Goal: Task Accomplishment & Management: Use online tool/utility

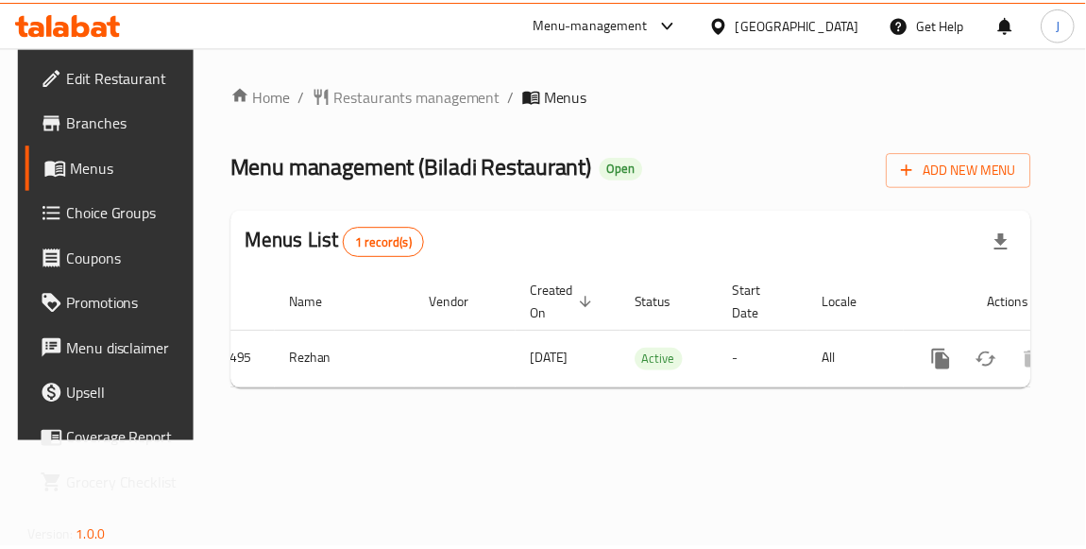
scroll to position [0, 97]
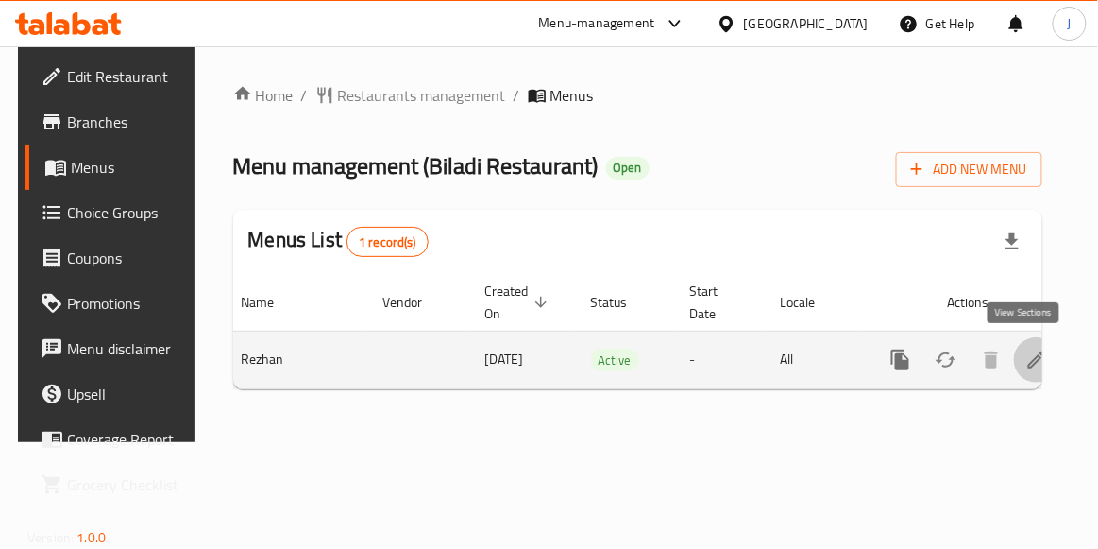
click at [1025, 359] on icon "enhanced table" at bounding box center [1036, 359] width 23 height 23
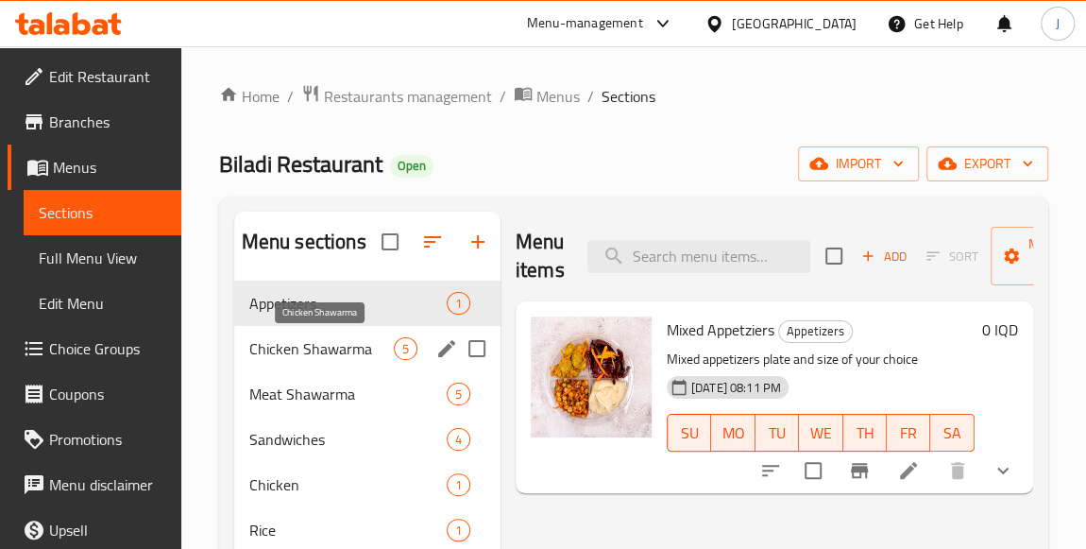
scroll to position [85, 0]
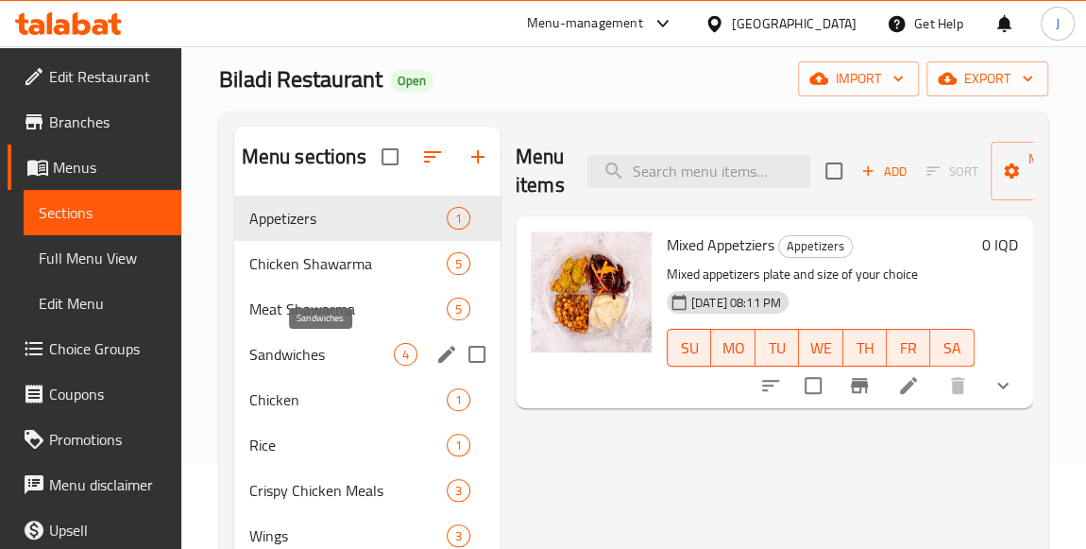
click at [332, 356] on span "Sandwiches" at bounding box center [321, 354] width 144 height 23
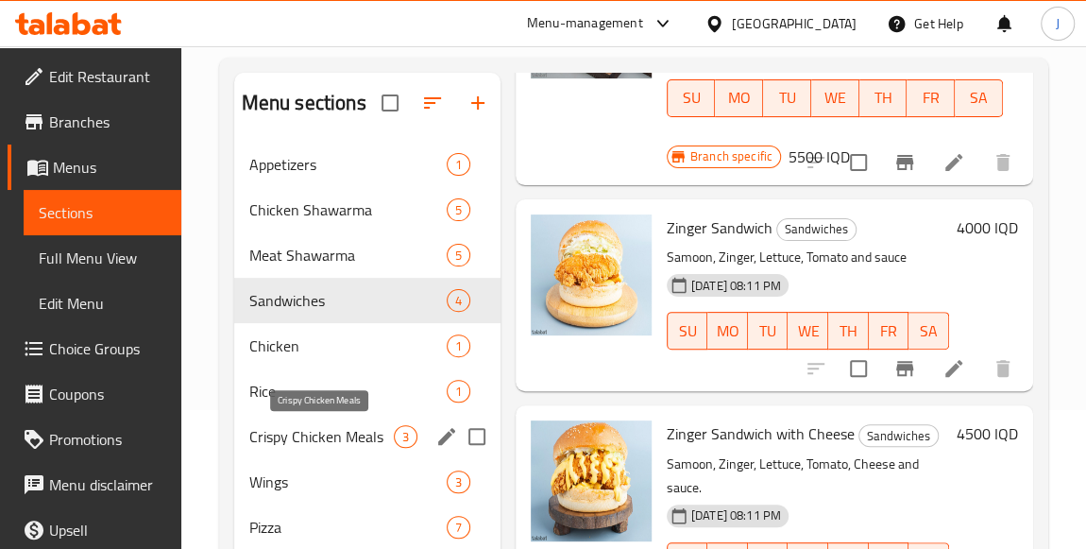
scroll to position [263, 0]
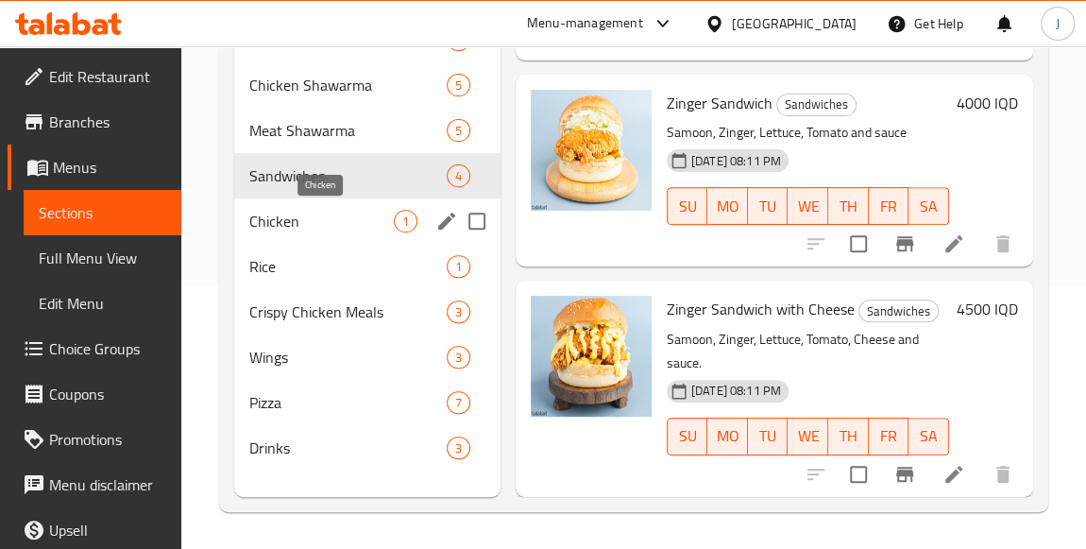
click at [326, 215] on span "Chicken" at bounding box center [321, 221] width 144 height 23
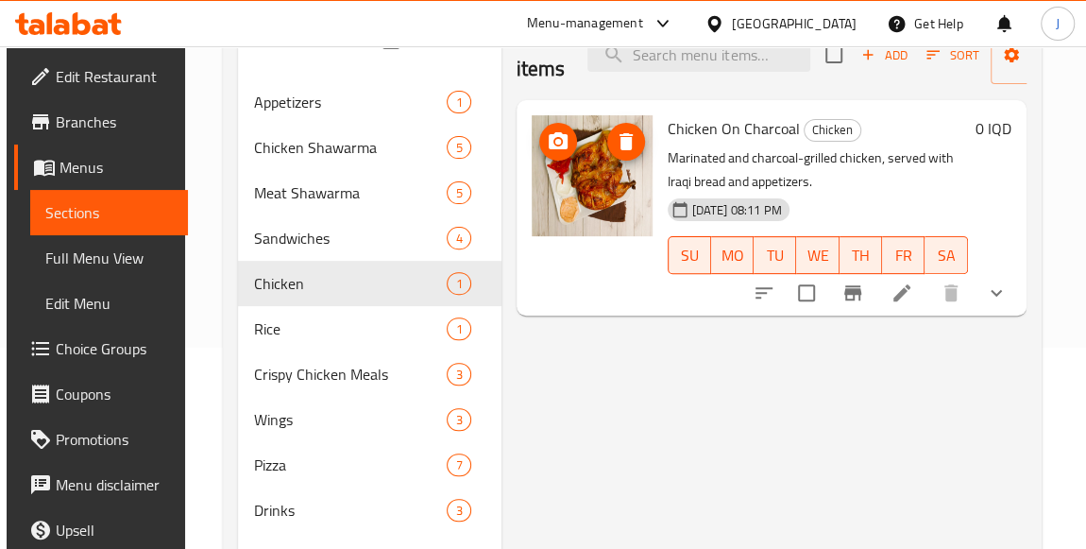
scroll to position [92, 0]
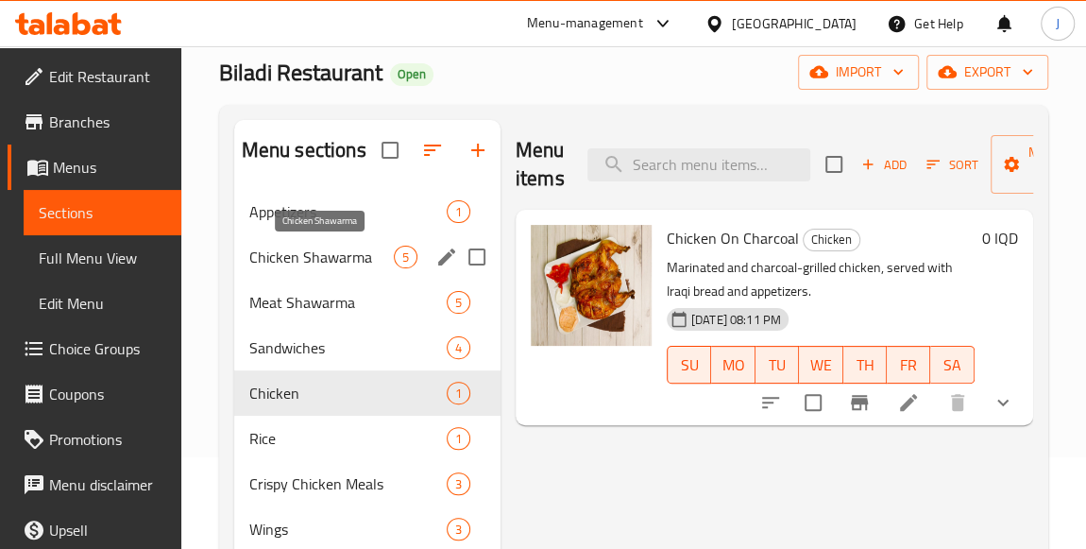
click at [345, 262] on span "Chicken Shawarma" at bounding box center [321, 256] width 144 height 23
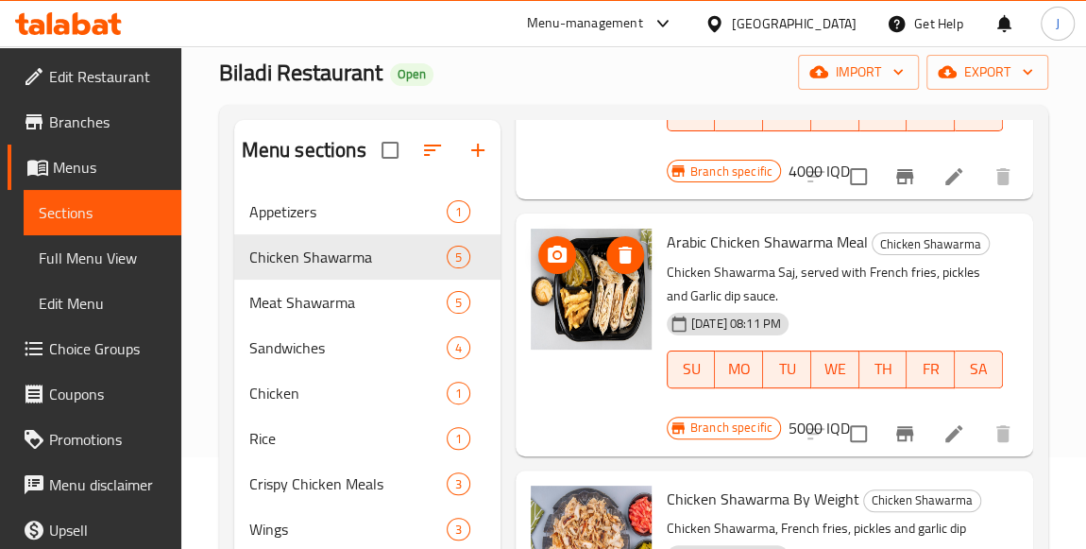
scroll to position [823, 0]
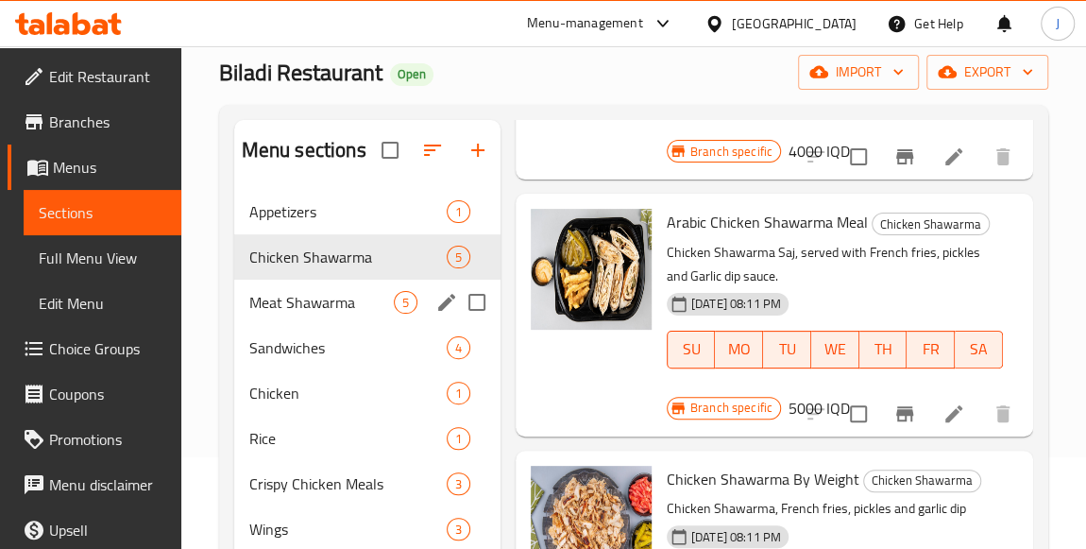
click at [364, 314] on div "Meat Shawarma 5" at bounding box center [367, 301] width 266 height 45
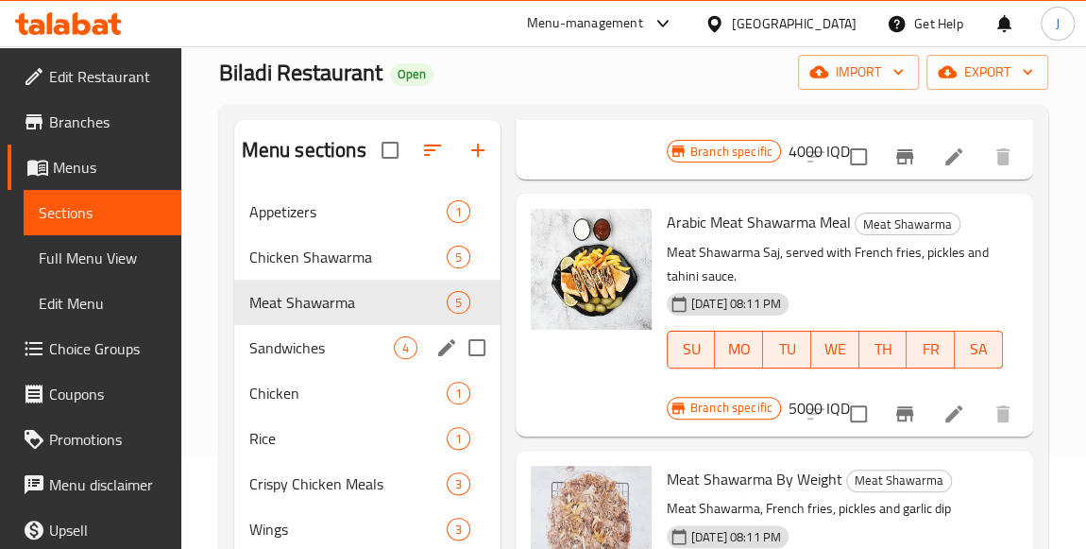
click at [349, 344] on span "Sandwiches" at bounding box center [321, 347] width 144 height 23
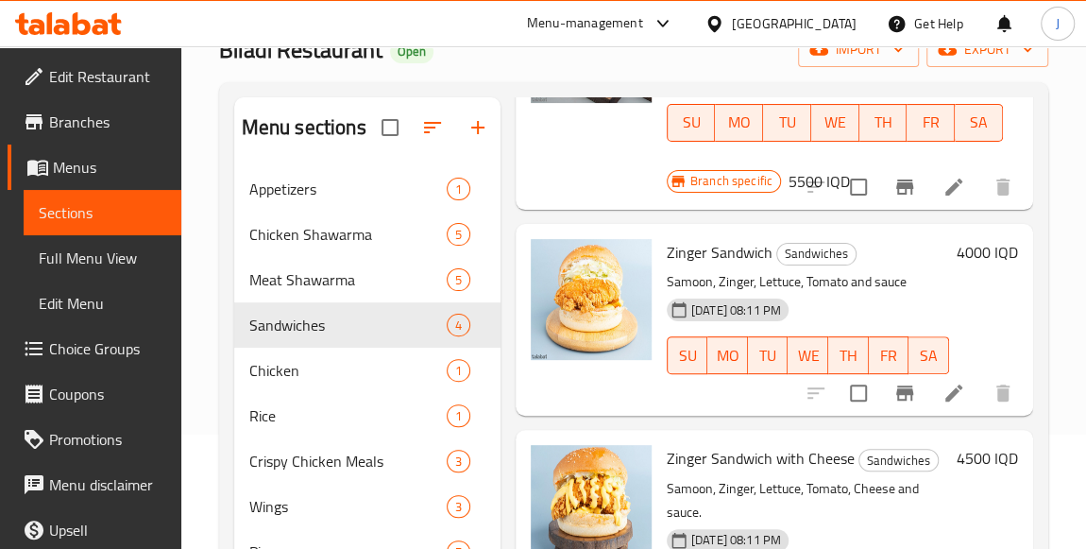
scroll to position [178, 0]
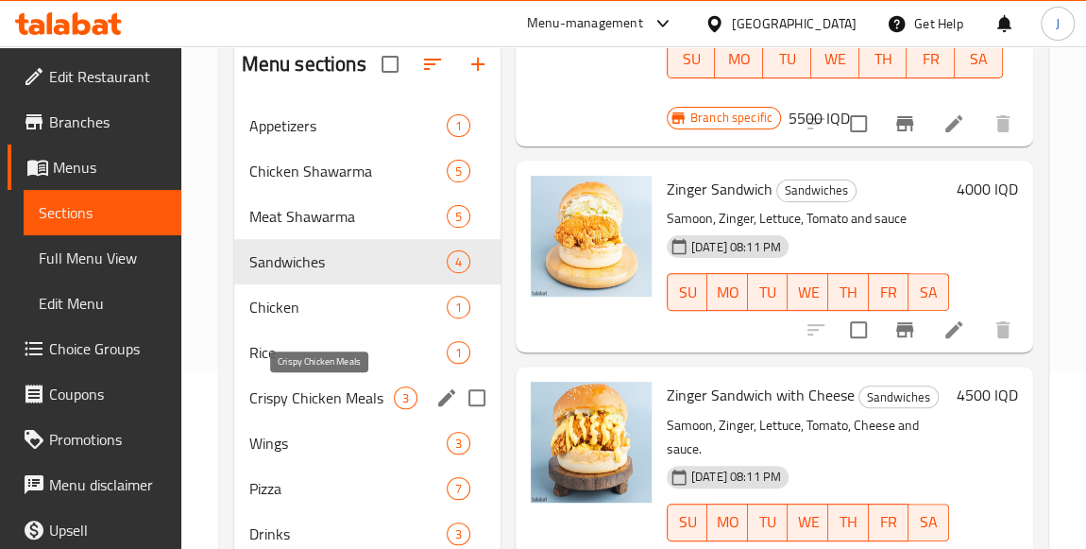
click at [338, 397] on span "Crispy Chicken Meals" at bounding box center [321, 397] width 144 height 23
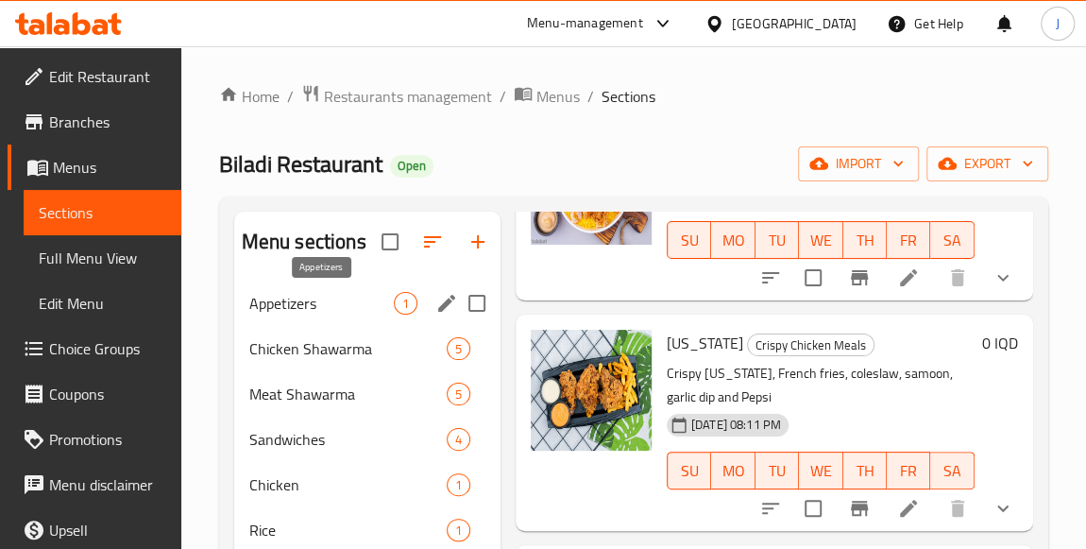
click at [345, 296] on span "Appetizers" at bounding box center [321, 303] width 144 height 23
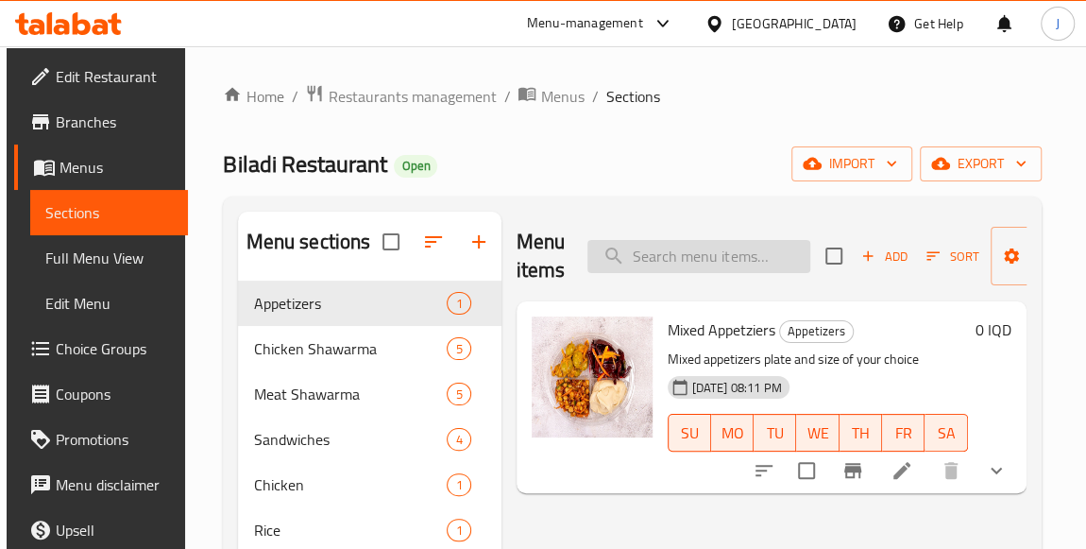
click at [633, 254] on input "search" at bounding box center [698, 256] width 223 height 33
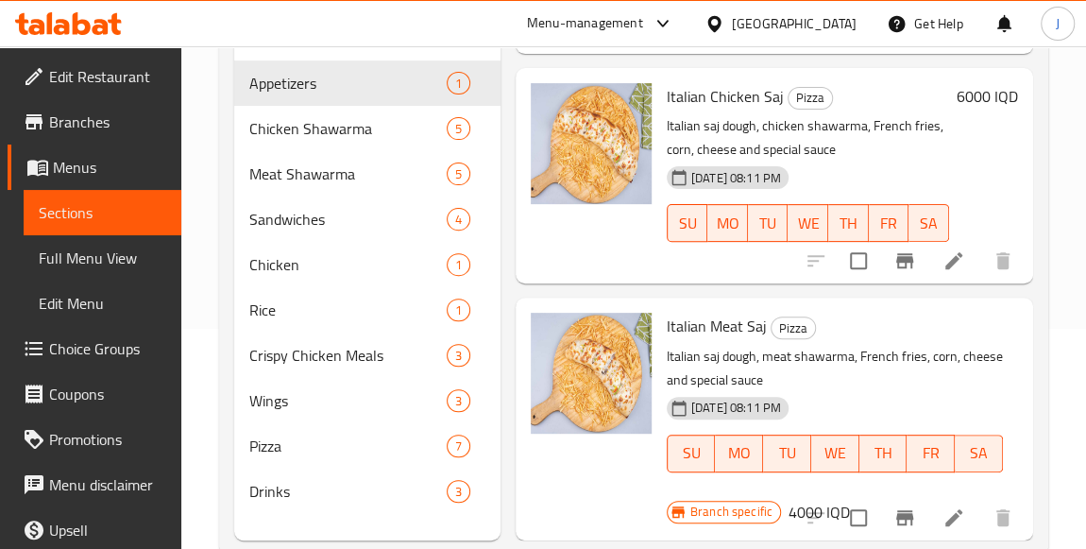
scroll to position [257, 0]
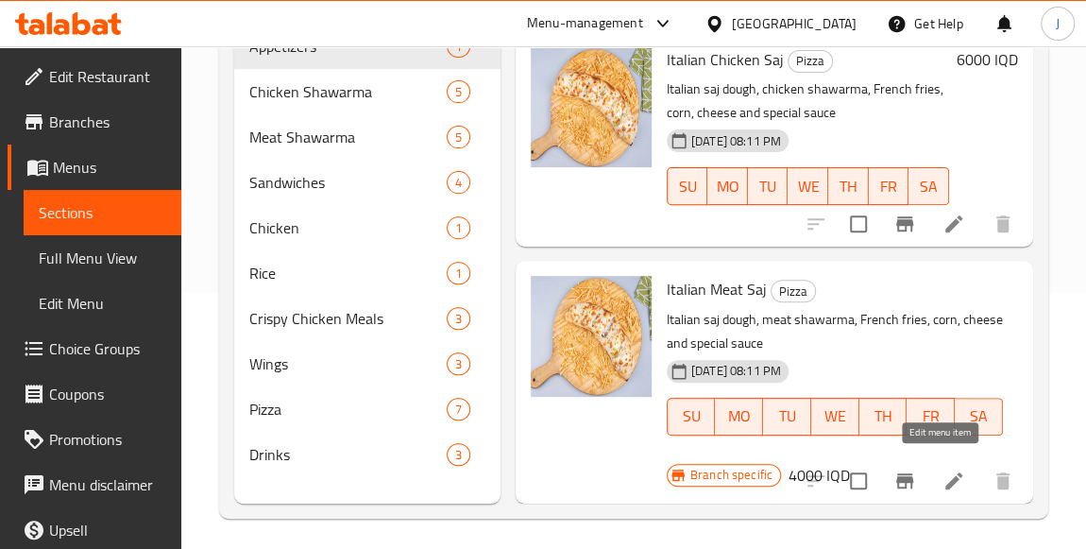
type input "saj"
click at [945, 472] on icon at bounding box center [953, 480] width 17 height 17
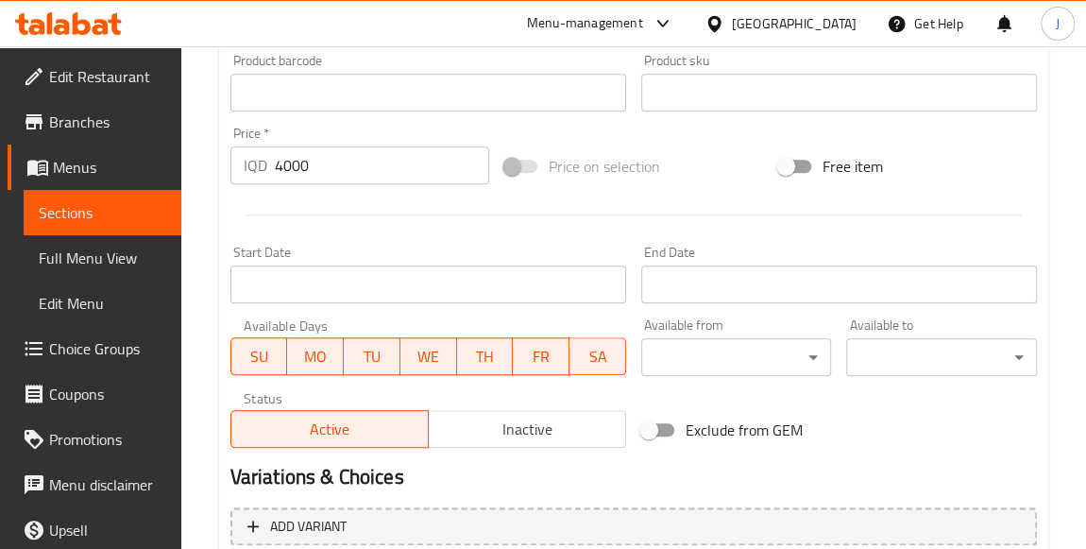
scroll to position [858, 0]
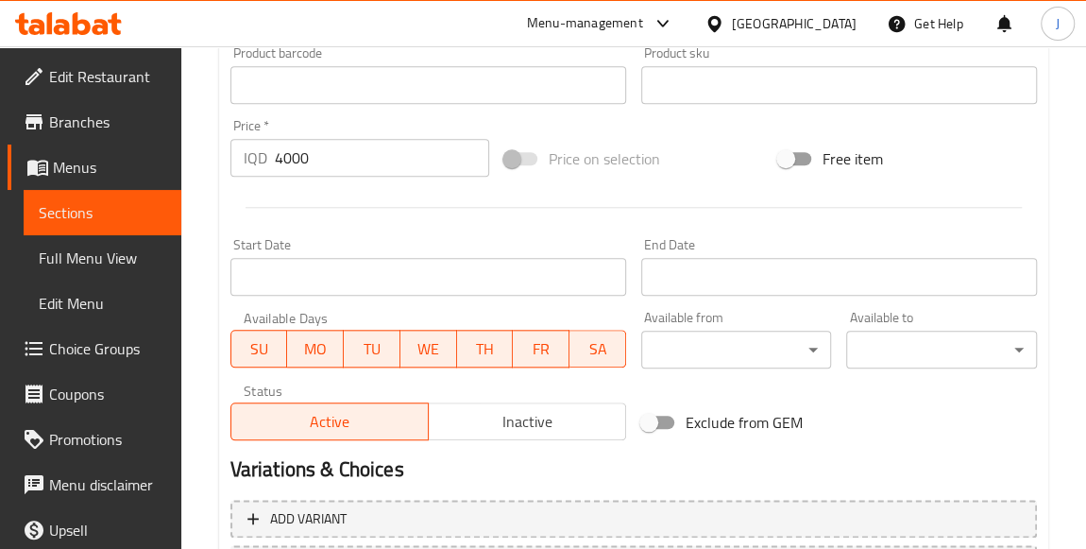
click at [287, 151] on input "4000" at bounding box center [382, 158] width 214 height 38
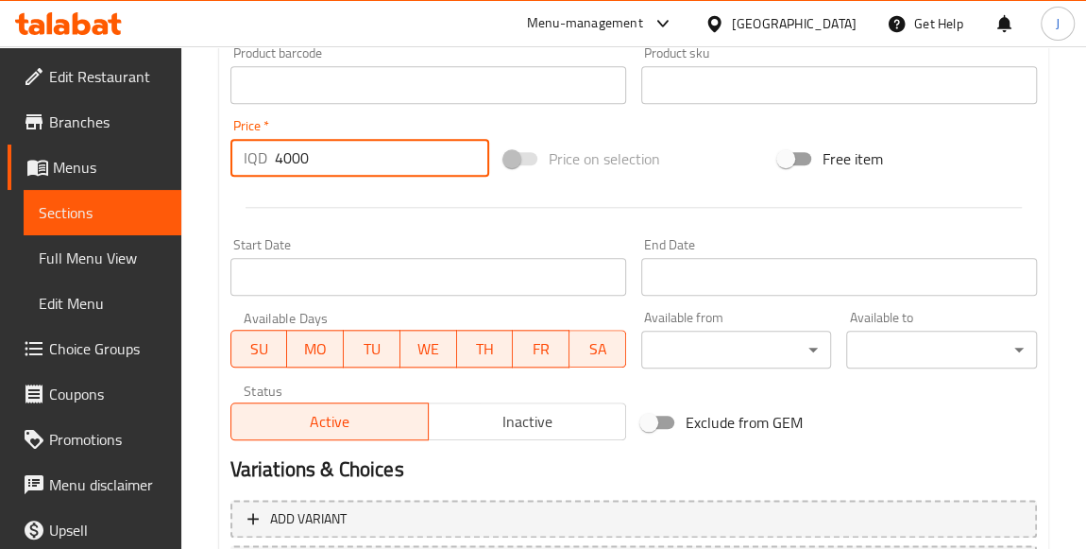
click at [287, 151] on input "4000" at bounding box center [382, 158] width 214 height 38
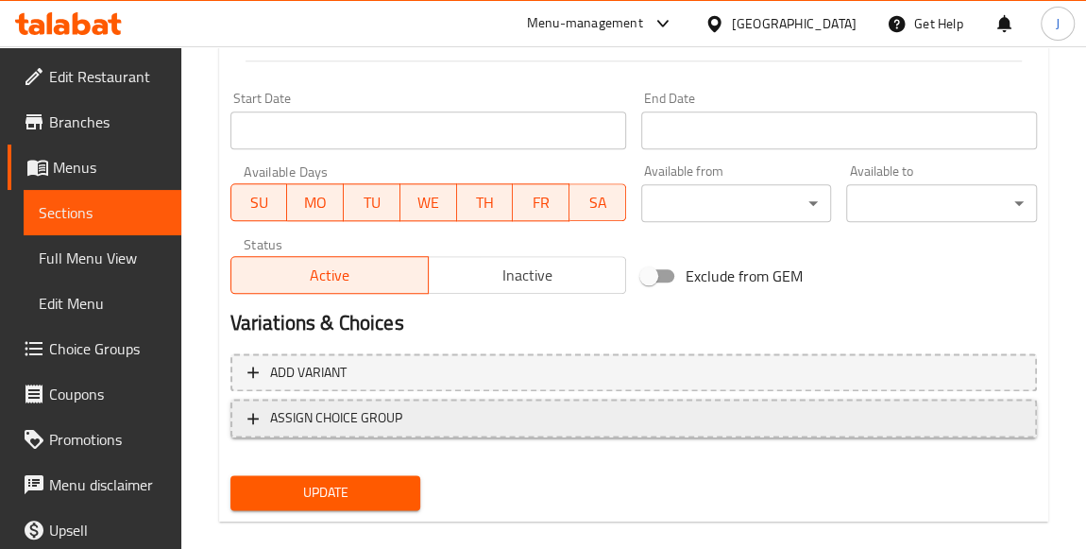
scroll to position [1028, 0]
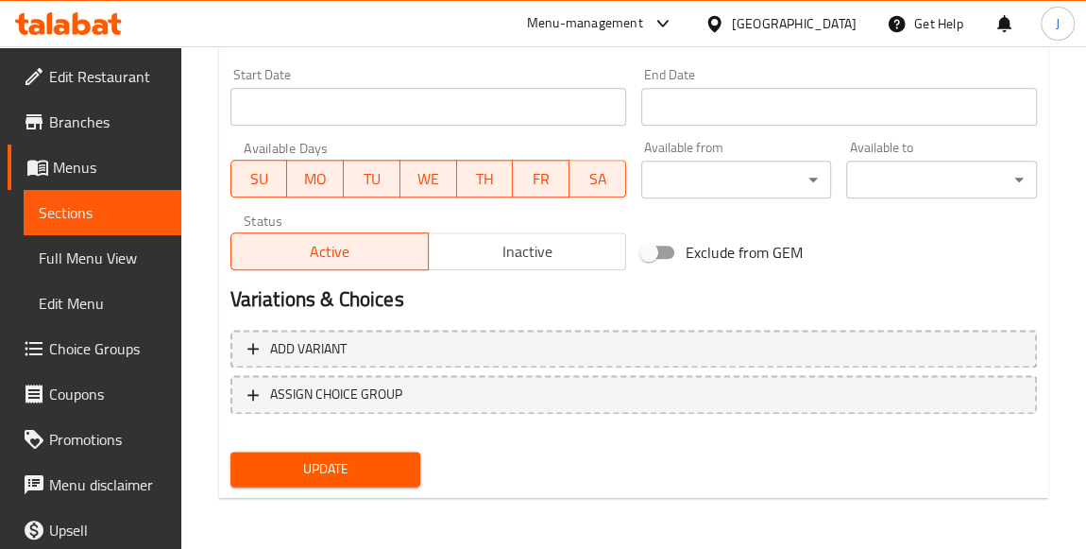
type input "6000"
click at [349, 465] on span "Update" at bounding box center [325, 469] width 161 height 24
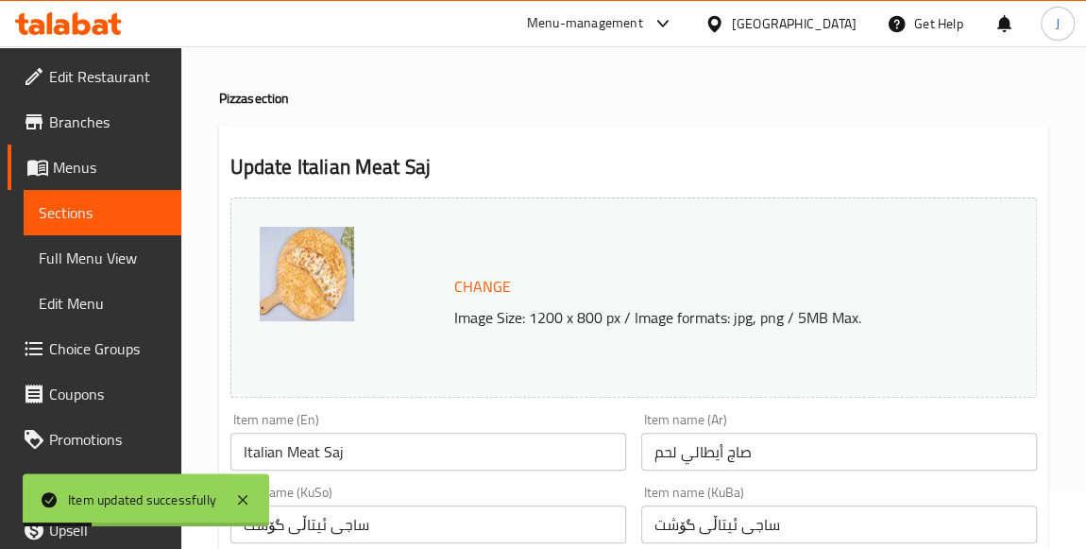
scroll to position [0, 0]
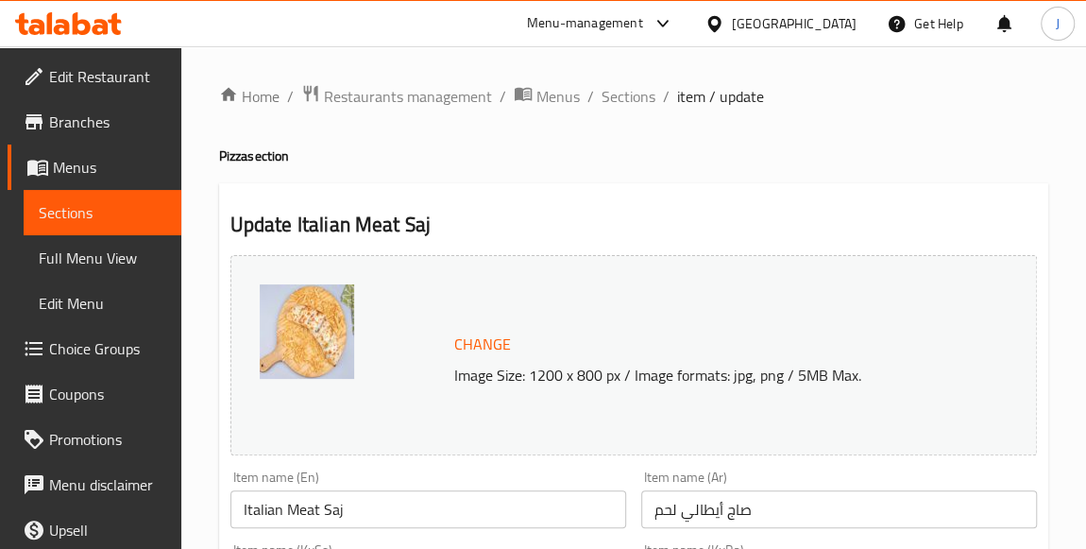
click at [99, 85] on span "Edit Restaurant" at bounding box center [107, 76] width 117 height 23
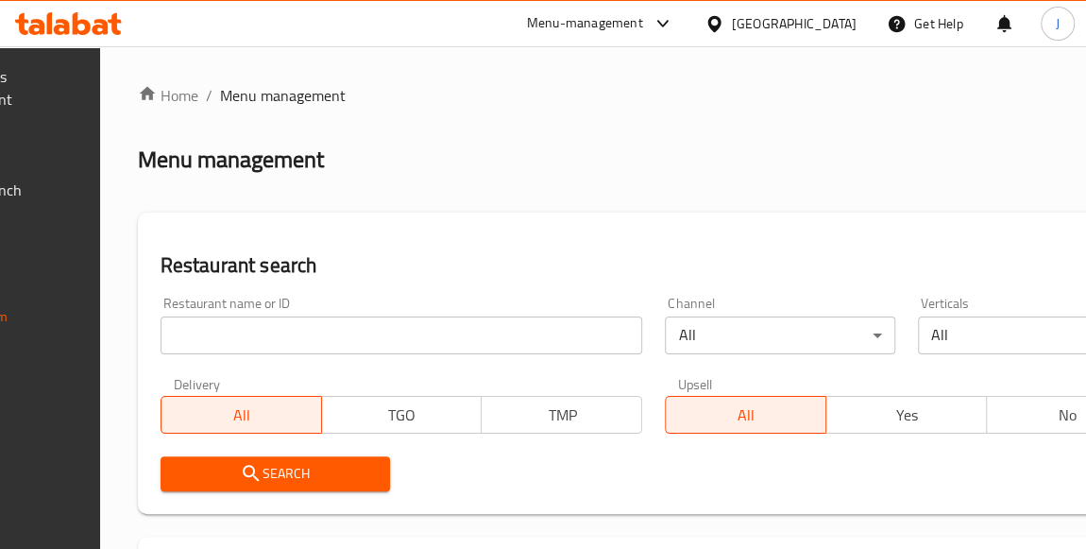
click at [301, 322] on input "search" at bounding box center [402, 335] width 482 height 38
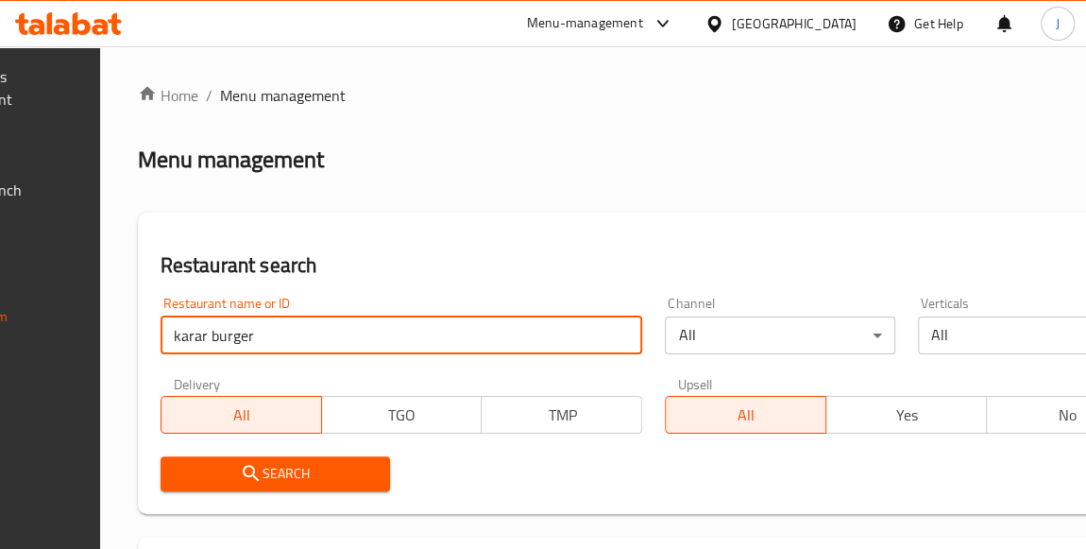
type input "karar burger"
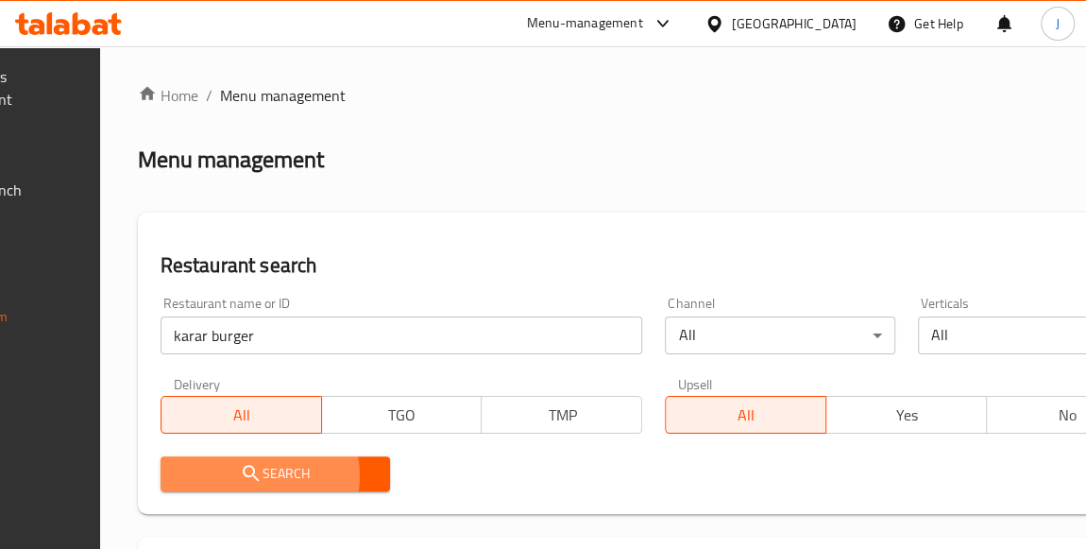
click at [340, 475] on span "Search" at bounding box center [275, 474] width 199 height 24
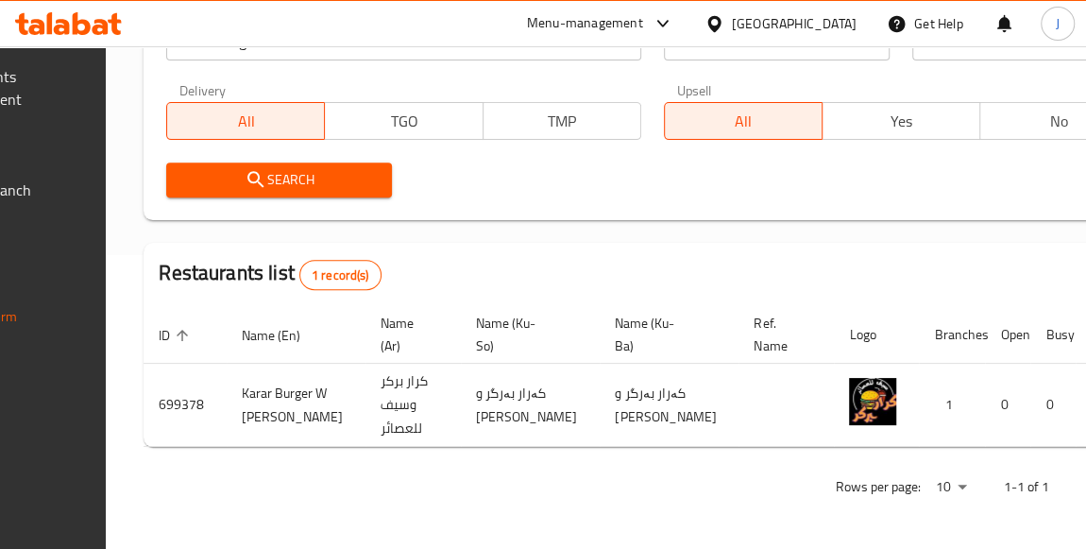
scroll to position [0, 276]
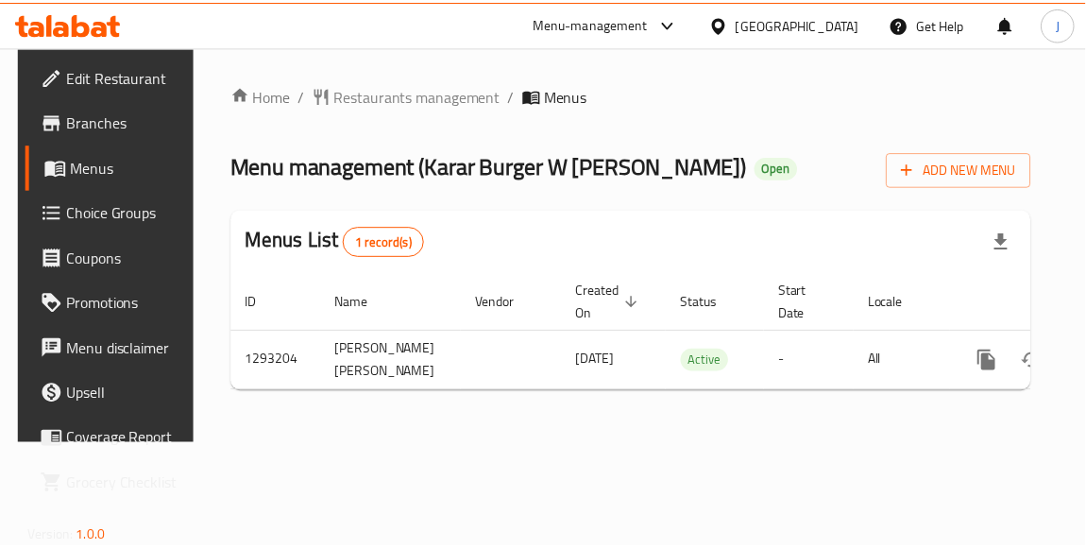
scroll to position [0, 97]
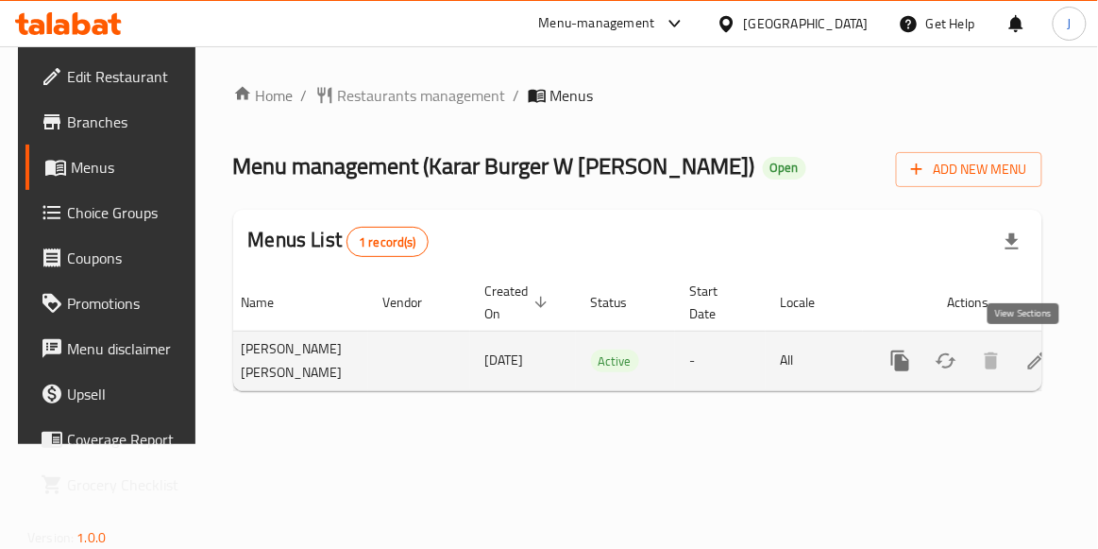
click at [1028, 359] on icon "enhanced table" at bounding box center [1036, 360] width 17 height 17
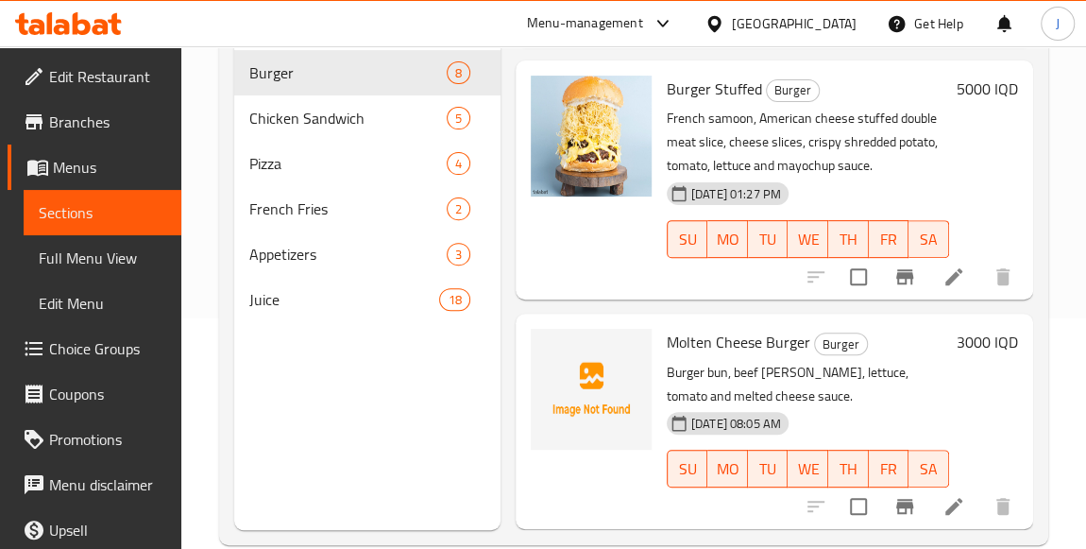
scroll to position [257, 0]
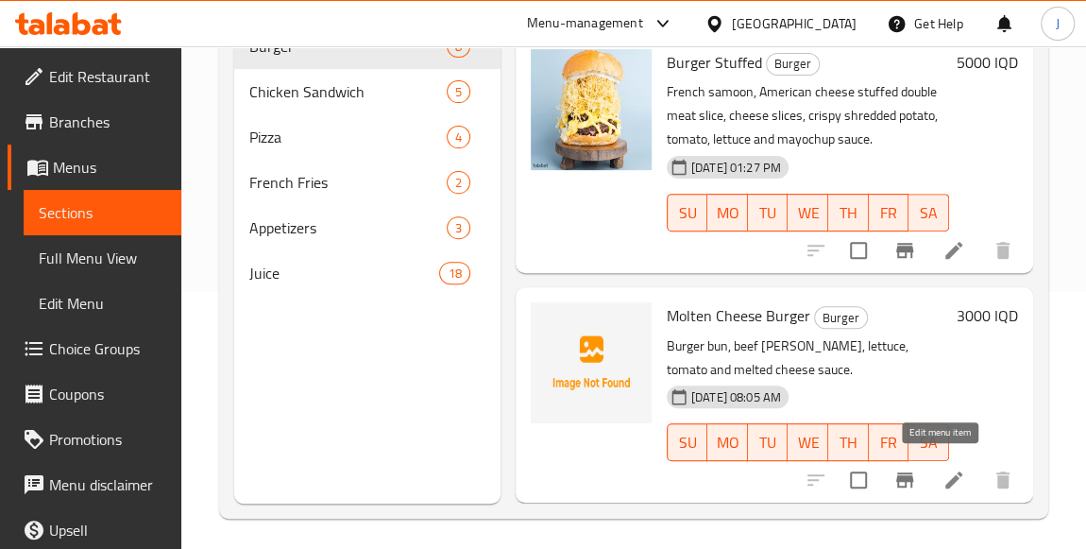
click at [942, 474] on icon at bounding box center [953, 479] width 23 height 23
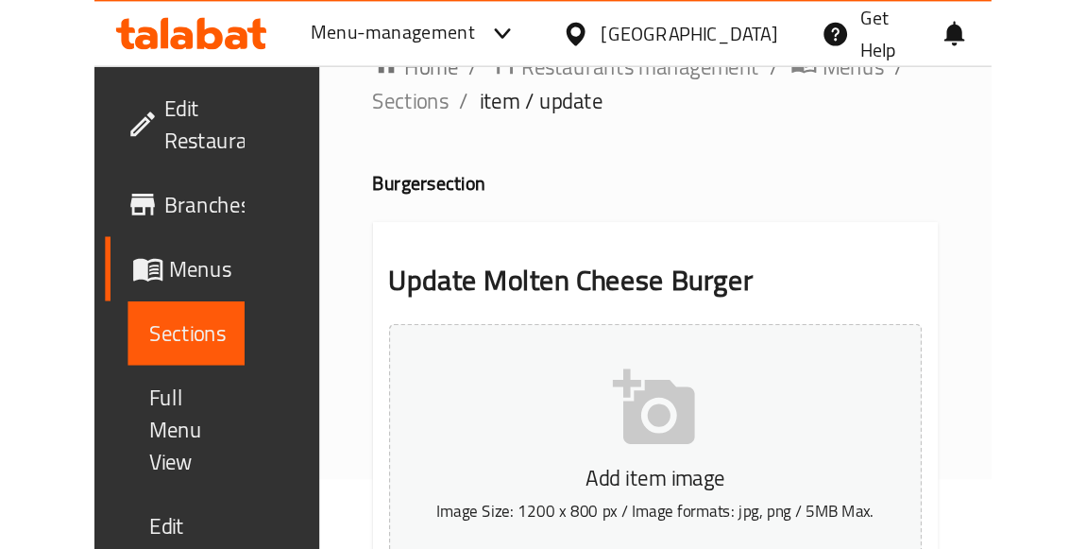
scroll to position [85, 0]
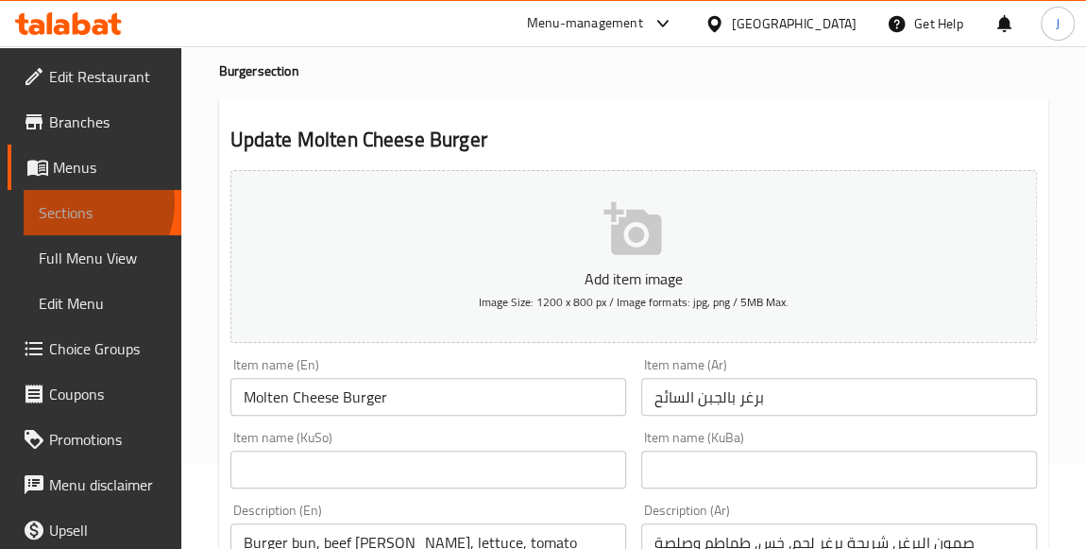
click at [72, 202] on span "Sections" at bounding box center [102, 212] width 127 height 23
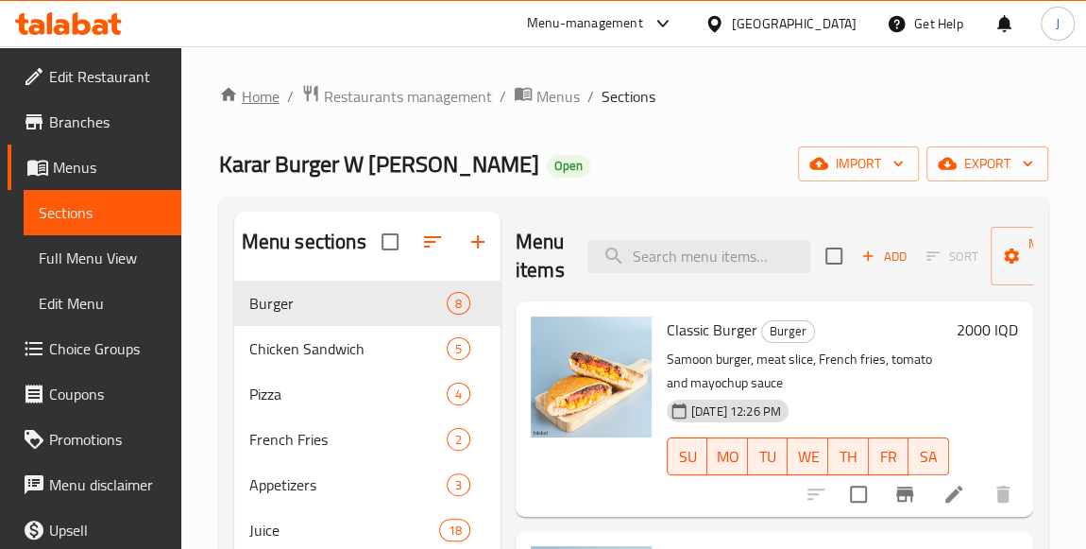
click at [268, 99] on link "Home" at bounding box center [249, 96] width 60 height 23
